Goal: Task Accomplishment & Management: Manage account settings

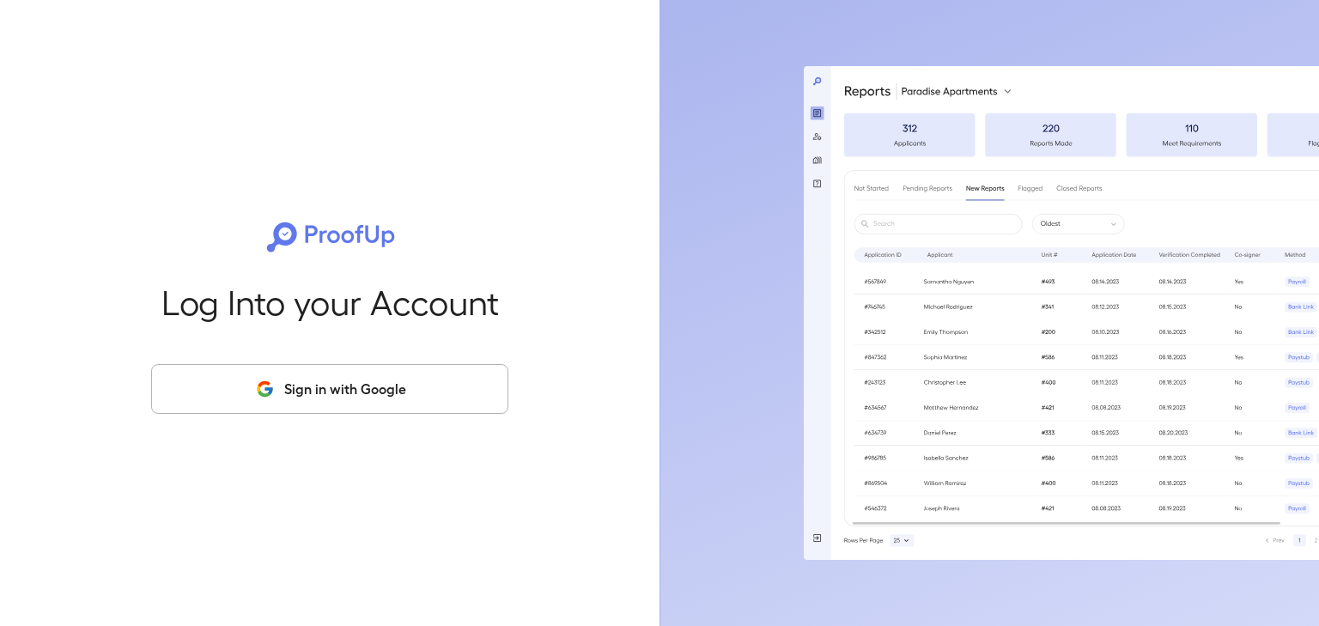
click at [414, 395] on button "Sign in with Google" at bounding box center [329, 389] width 357 height 50
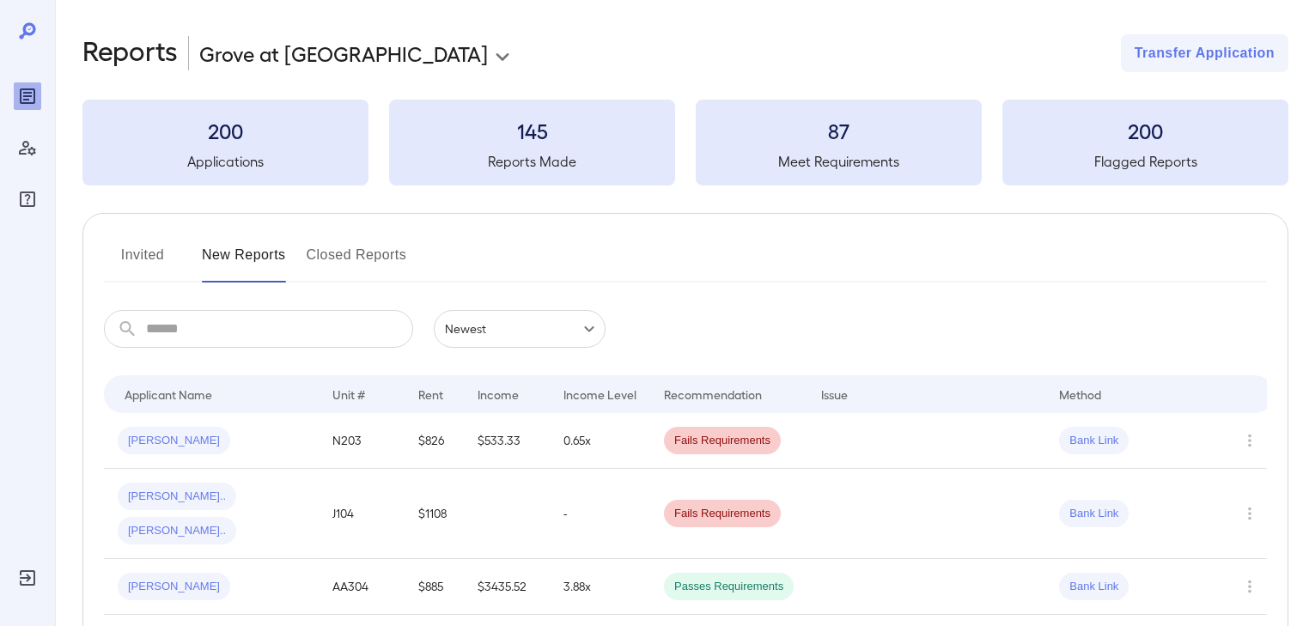
click at [142, 253] on button "Invited" at bounding box center [142, 261] width 77 height 41
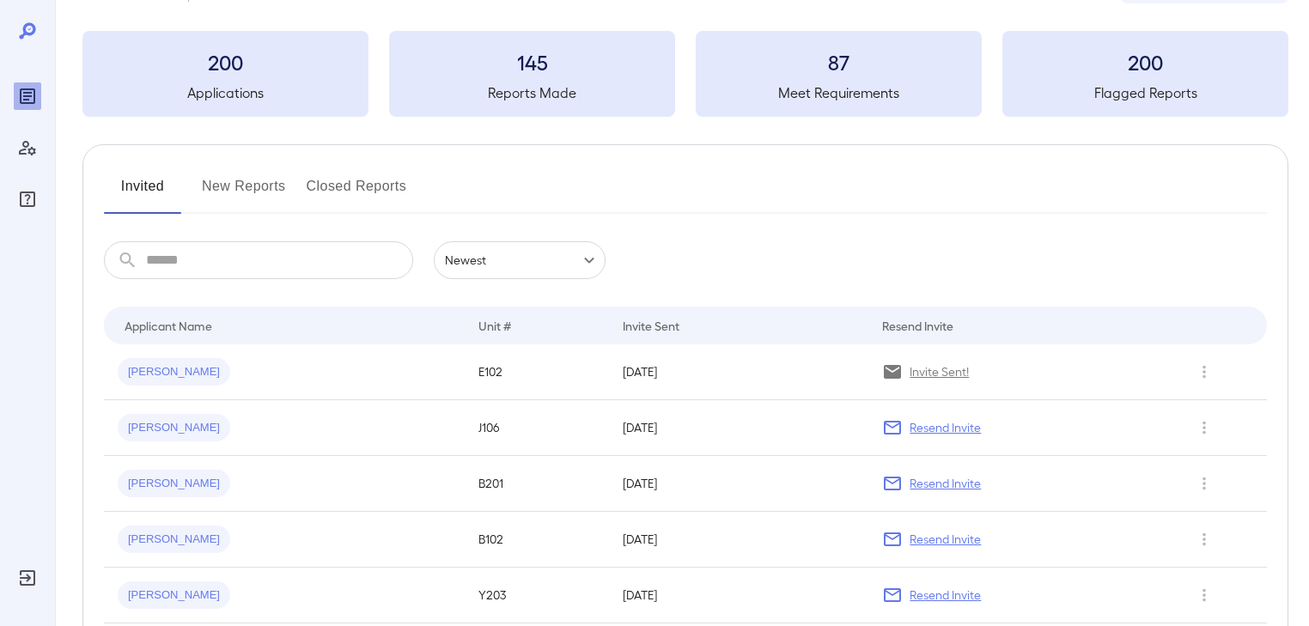
scroll to position [137, 0]
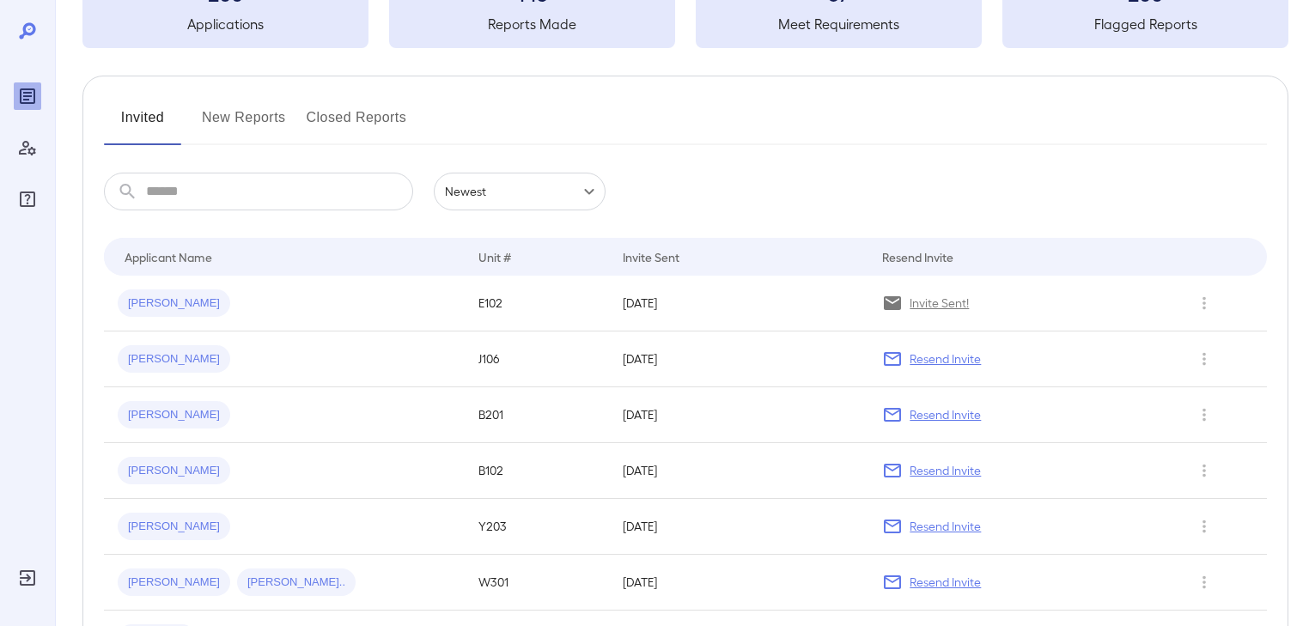
click at [953, 421] on p "Resend Invite" at bounding box center [945, 414] width 71 height 17
